Goal: Information Seeking & Learning: Find specific fact

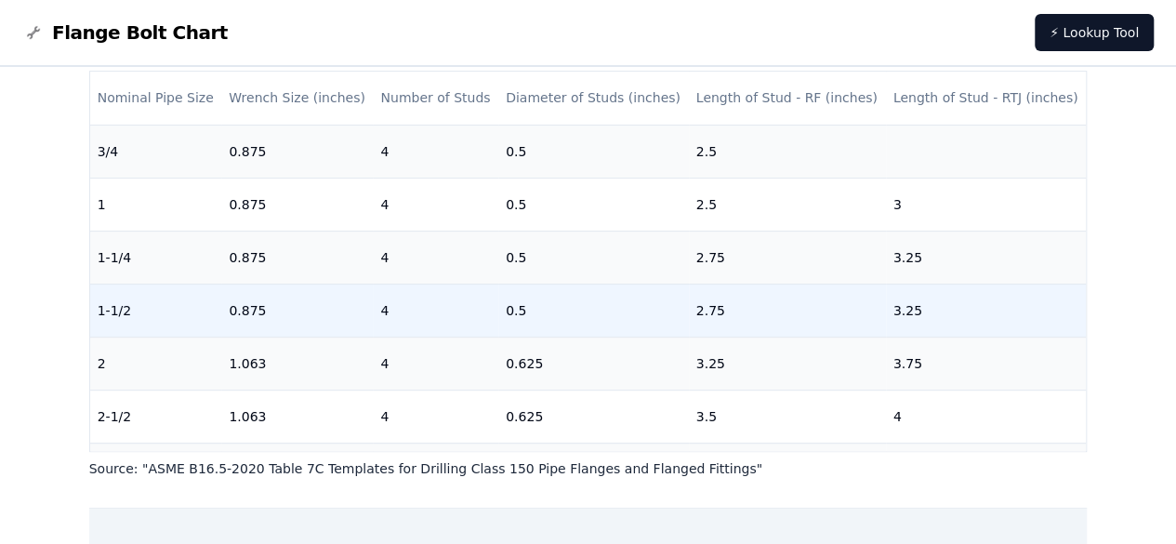
scroll to position [93, 0]
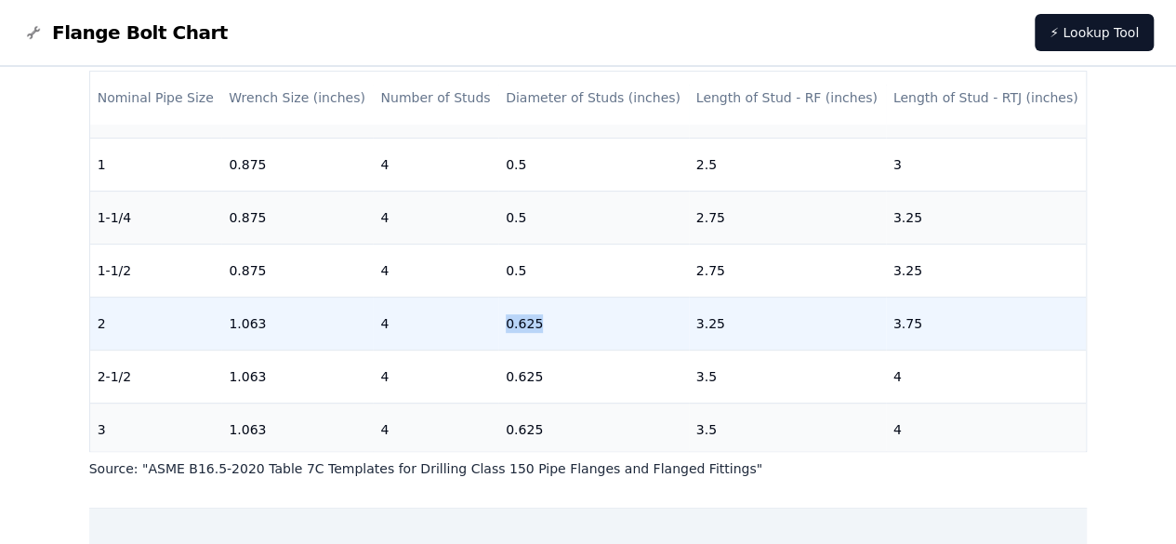
drag, startPoint x: 541, startPoint y: 328, endPoint x: 499, endPoint y: 324, distance: 42.0
click at [499, 324] on td "0.625" at bounding box center [593, 322] width 191 height 53
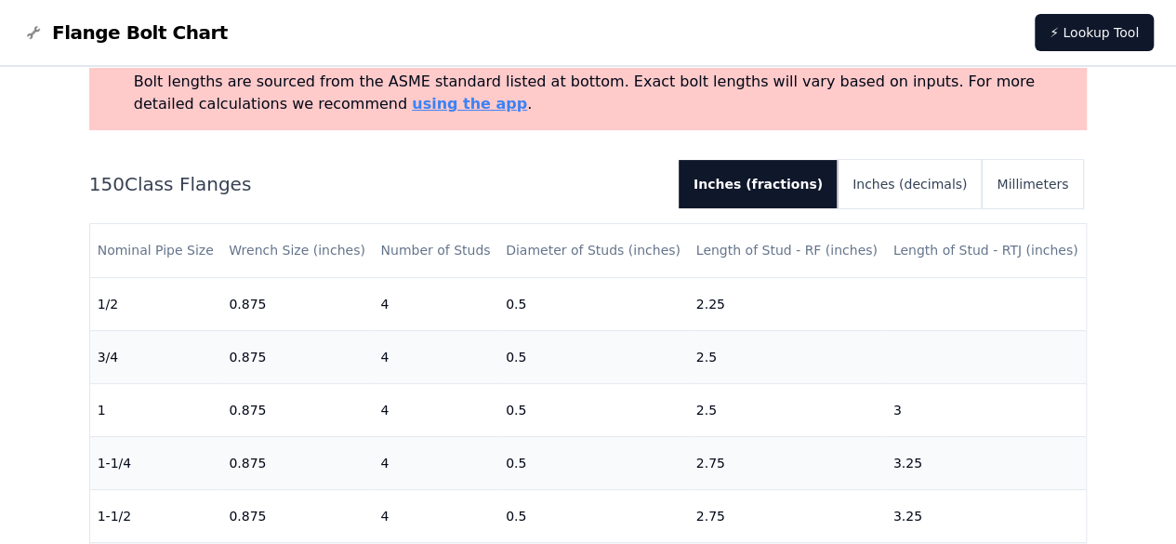
scroll to position [0, 0]
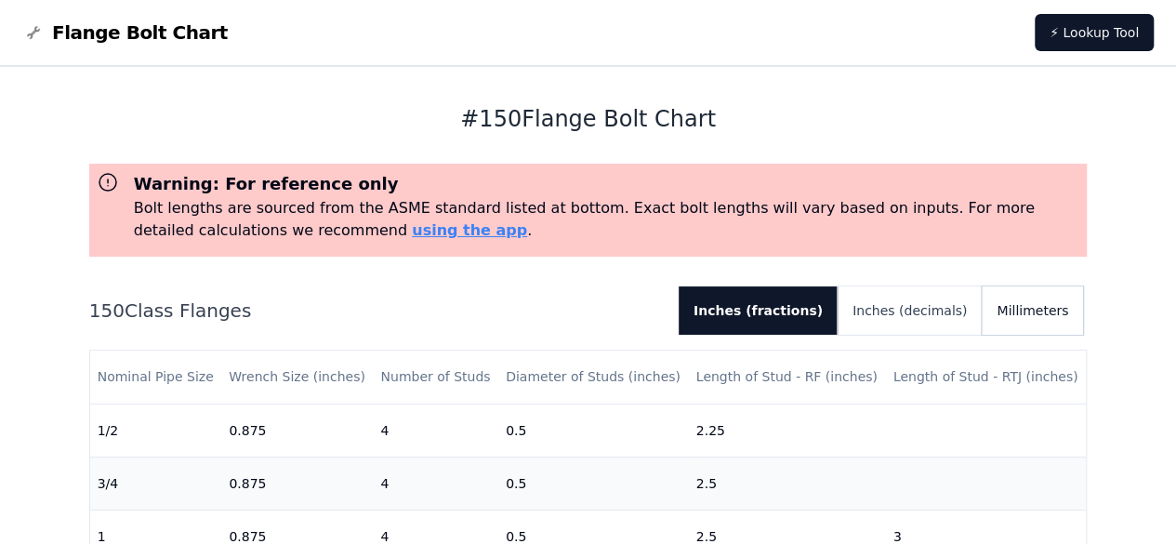
click at [1049, 310] on button "Millimeters" at bounding box center [1031, 310] width 101 height 48
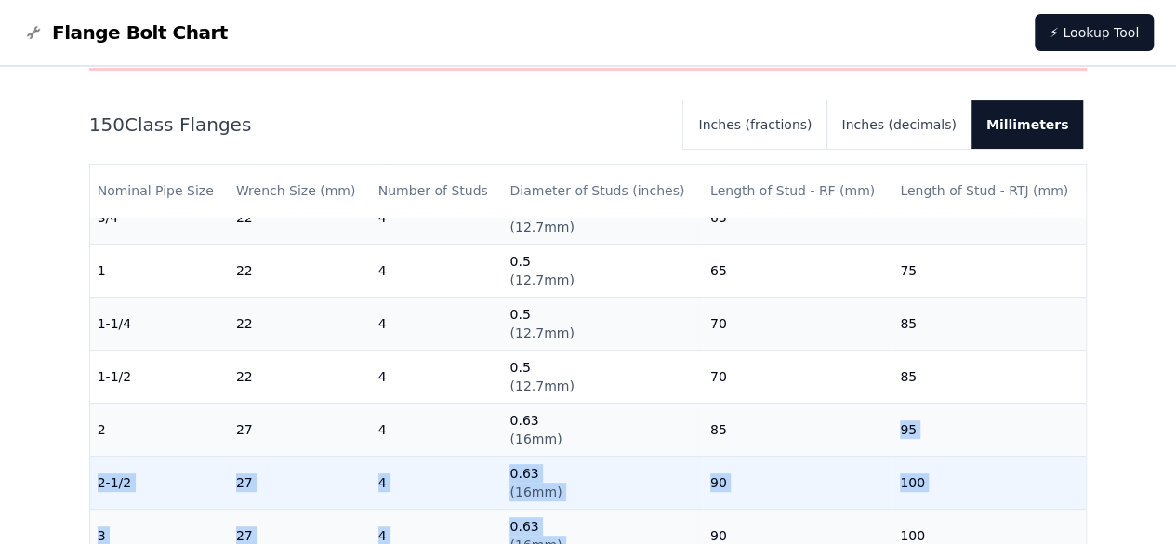
drag, startPoint x: 712, startPoint y: 516, endPoint x: 697, endPoint y: 520, distance: 15.3
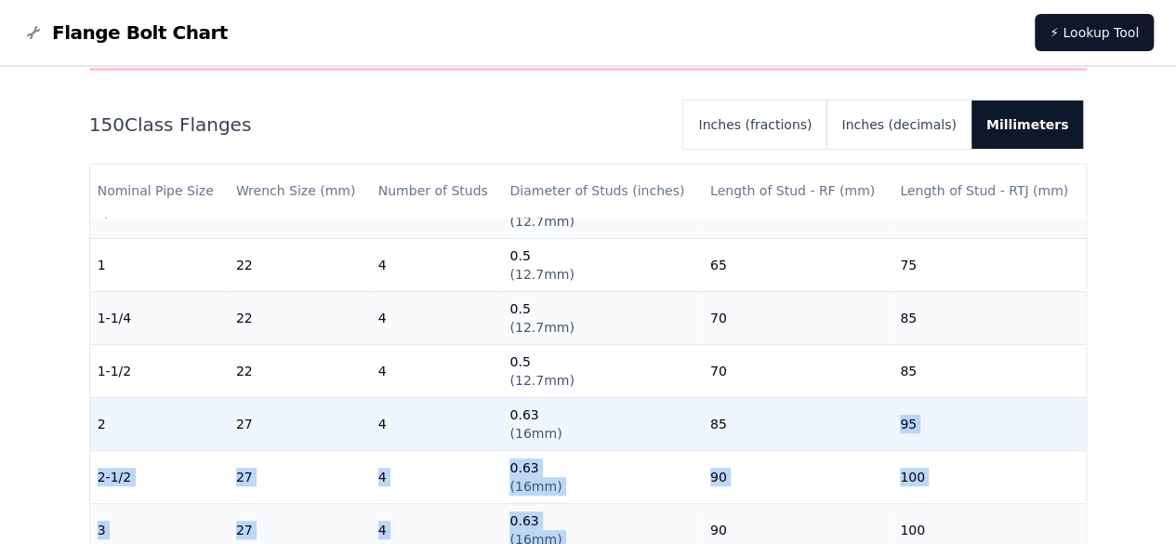
click at [711, 426] on td "85" at bounding box center [798, 423] width 190 height 53
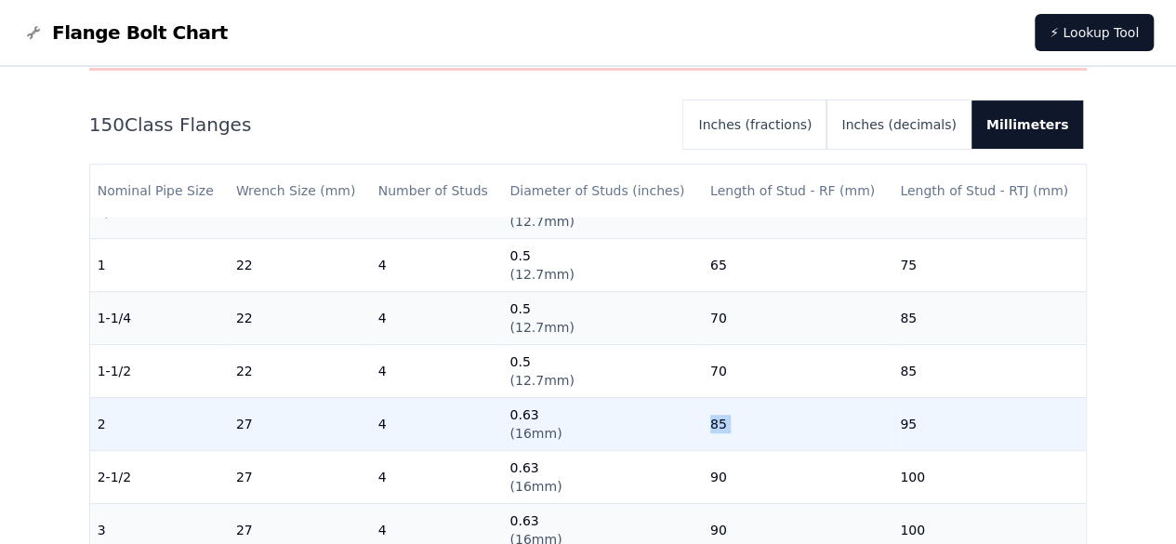
click at [711, 426] on td "85" at bounding box center [798, 423] width 190 height 53
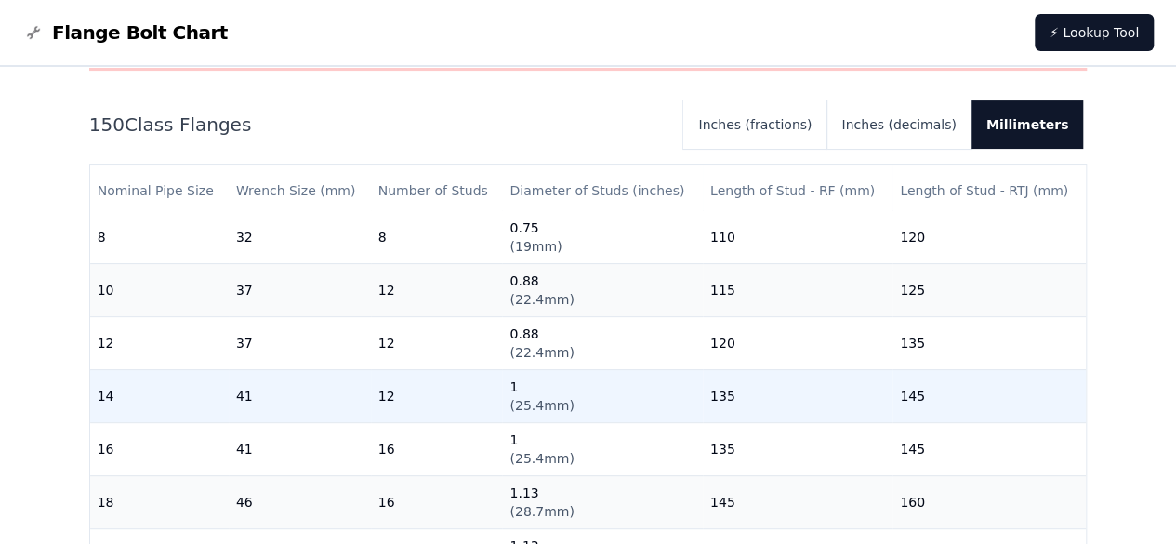
scroll to position [643, 0]
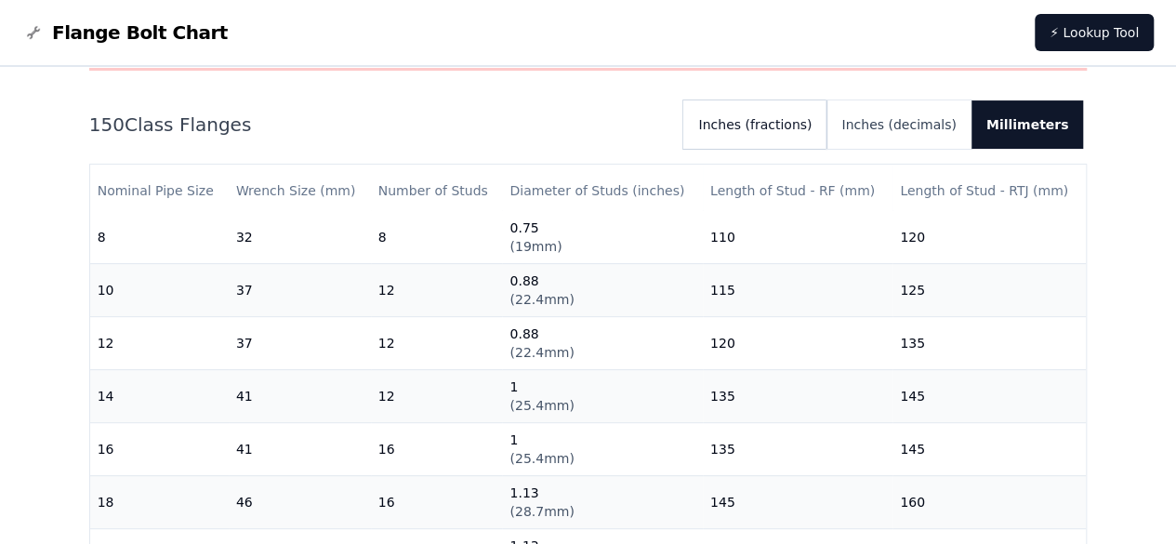
click at [821, 125] on button "Inches (fractions)" at bounding box center [754, 124] width 143 height 48
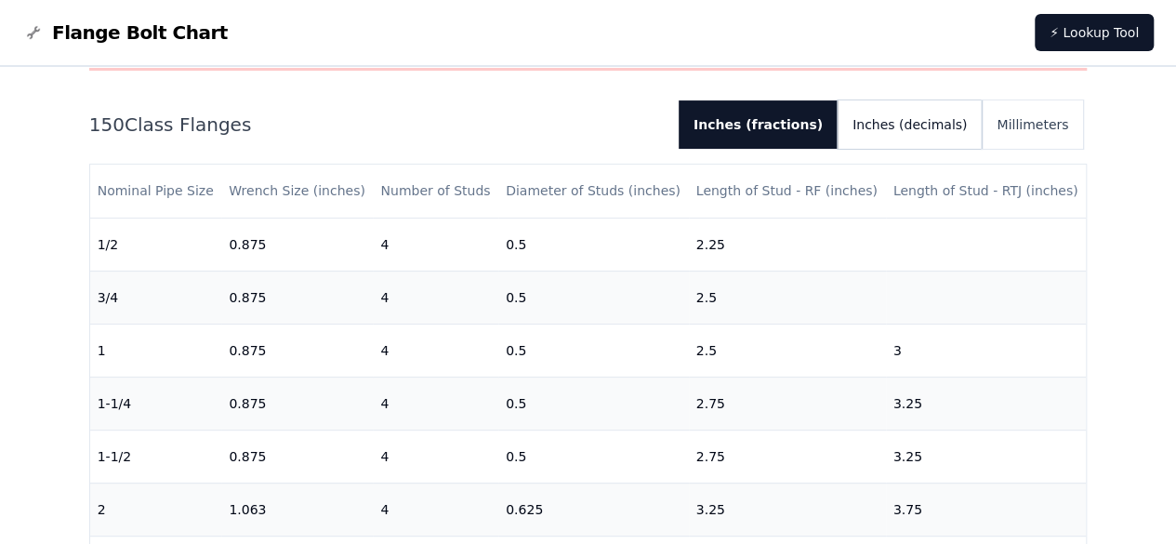
click at [911, 125] on button "Inches (decimals)" at bounding box center [909, 124] width 144 height 48
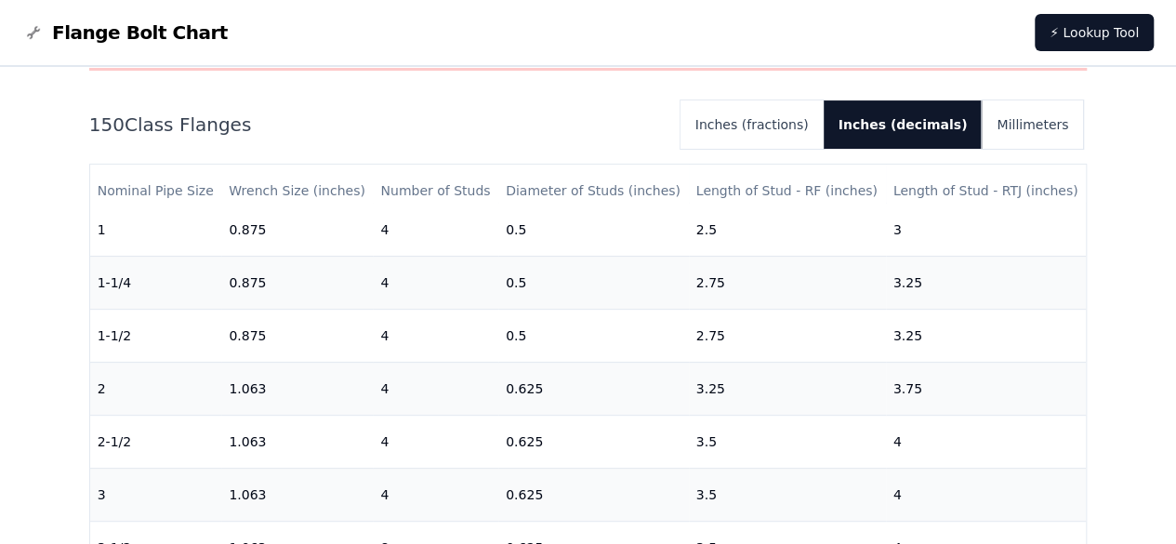
scroll to position [93, 0]
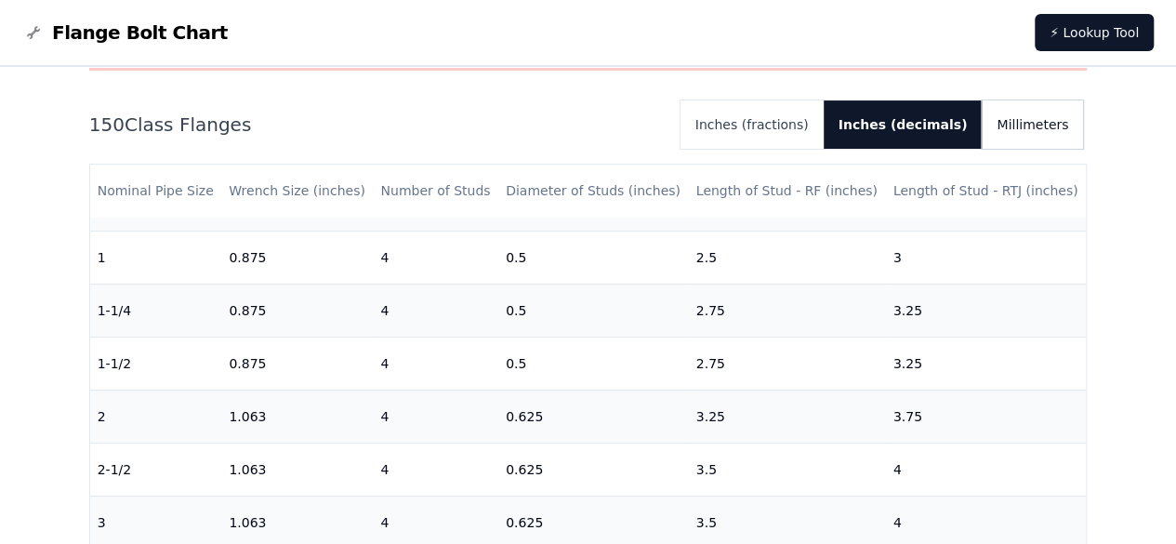
click at [1022, 122] on button "Millimeters" at bounding box center [1031, 124] width 101 height 48
